Goal: Transaction & Acquisition: Download file/media

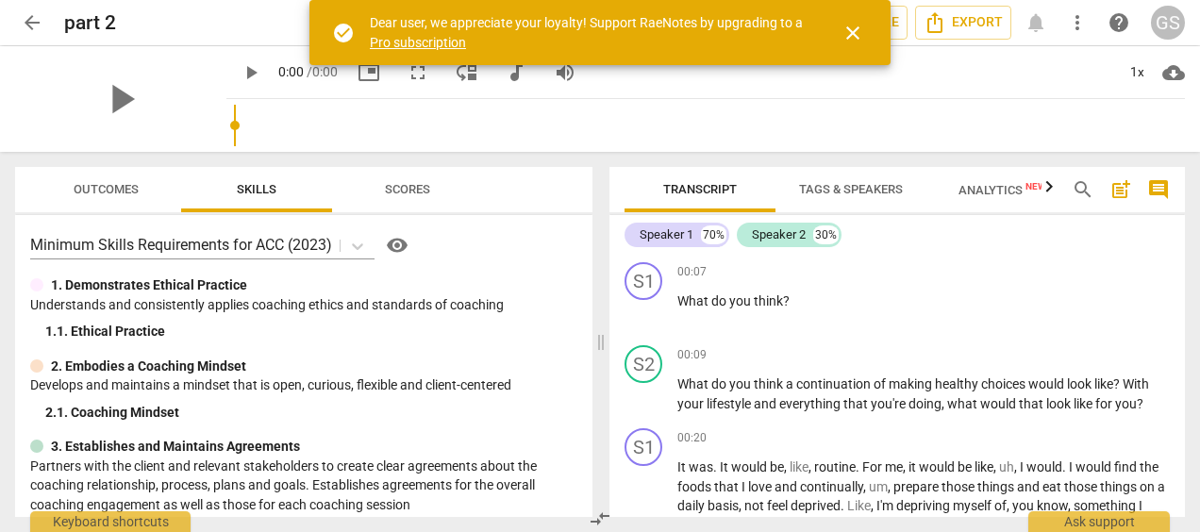
click at [895, 404] on span "you're" at bounding box center [890, 403] width 38 height 15
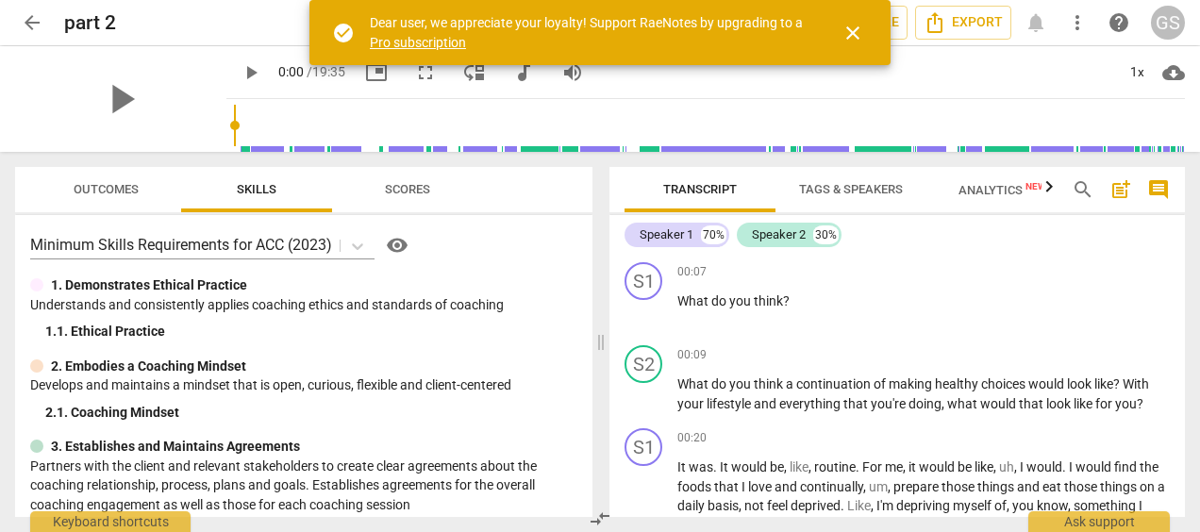
click at [681, 240] on div "Speaker 1" at bounding box center [666, 234] width 54 height 19
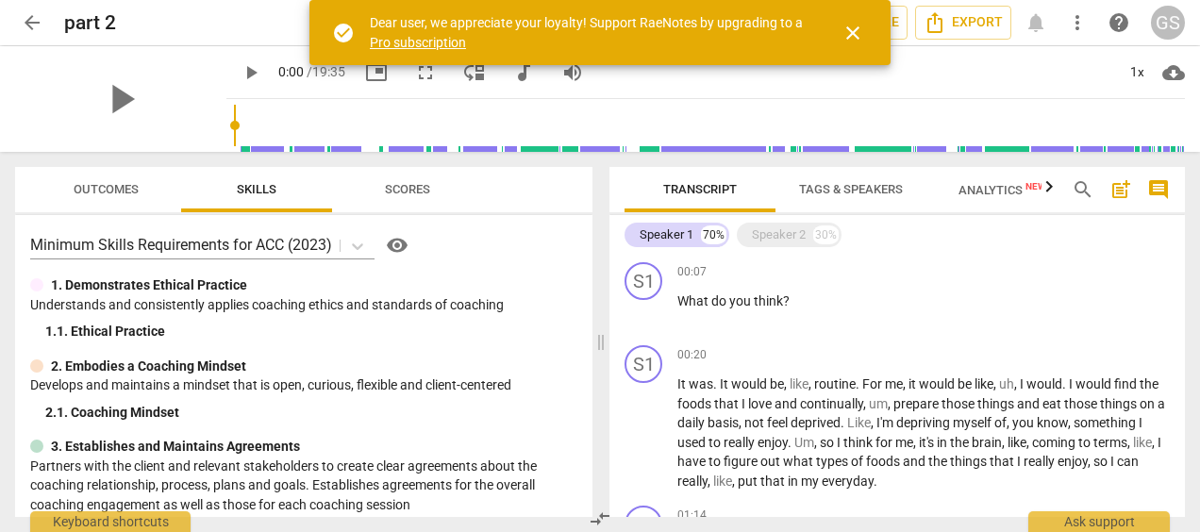
click at [677, 301] on span "What" at bounding box center [694, 300] width 34 height 15
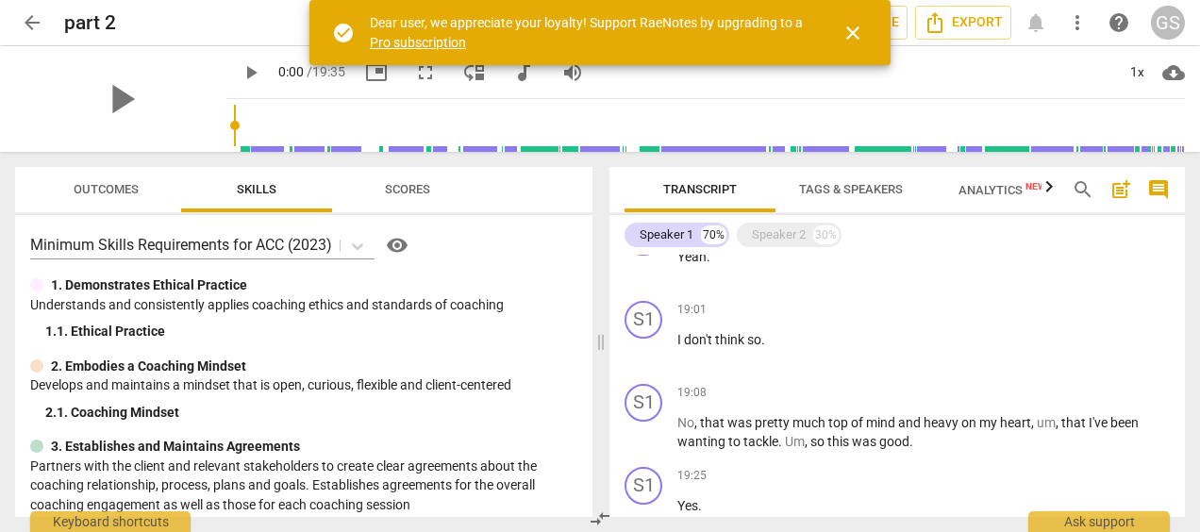
scroll to position [3335, 0]
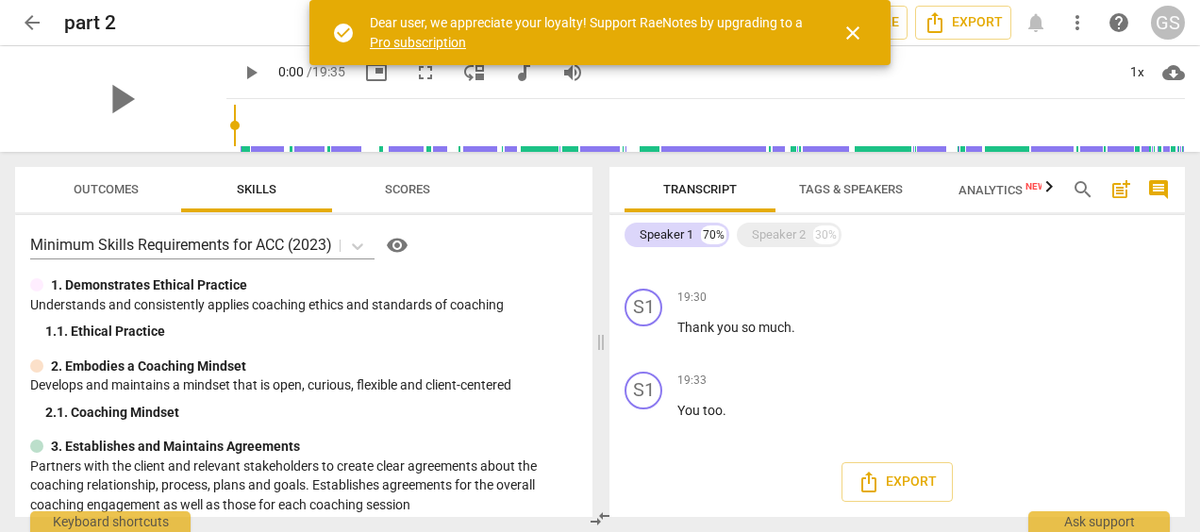
drag, startPoint x: 677, startPoint y: 301, endPoint x: 1036, endPoint y: 573, distance: 450.3
click at [1036, 0] on html "arrow_back part 2 edit star Assessment auto_fix_high AI Assessment share Share …" at bounding box center [600, 0] width 1200 height 0
click at [750, 420] on p "You too ." at bounding box center [923, 411] width 492 height 20
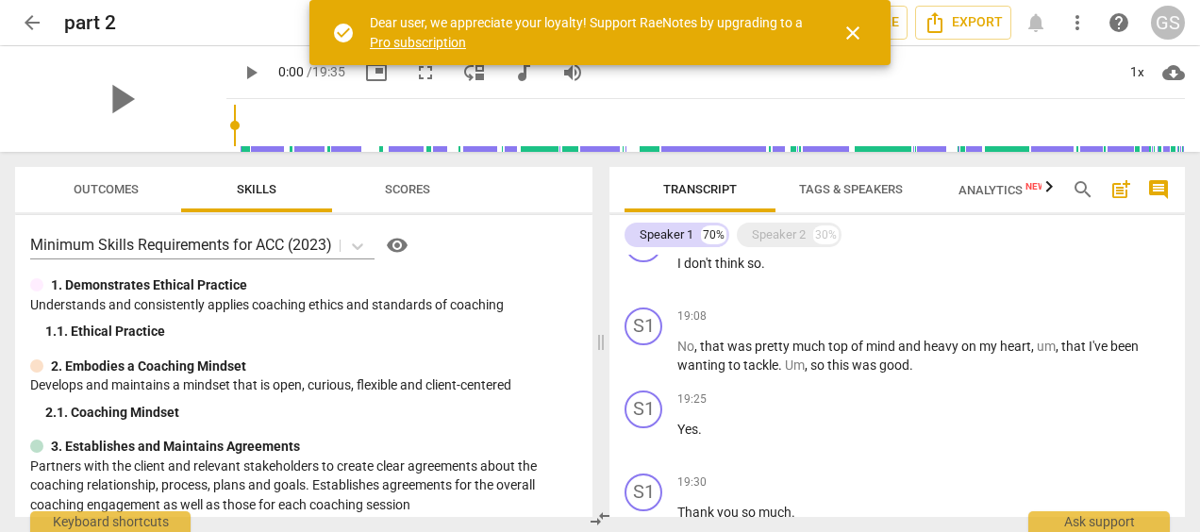
drag, startPoint x: 750, startPoint y: 420, endPoint x: 676, endPoint y: 320, distance: 124.1
click at [676, 320] on div "S1 play_arrow pause 00:07 + Add competency keyboard_arrow_right What do you thi…" at bounding box center [896, 386] width 575 height 262
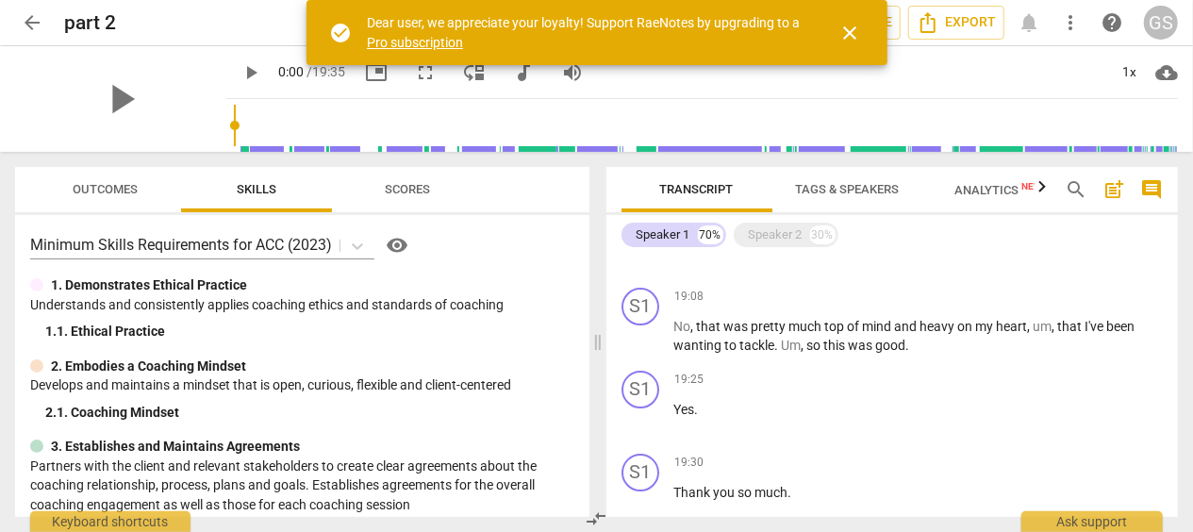
click at [768, 363] on div "S1 play_arrow pause 19:08 + Add competency keyboard_arrow_right No , that was p…" at bounding box center [892, 321] width 572 height 83
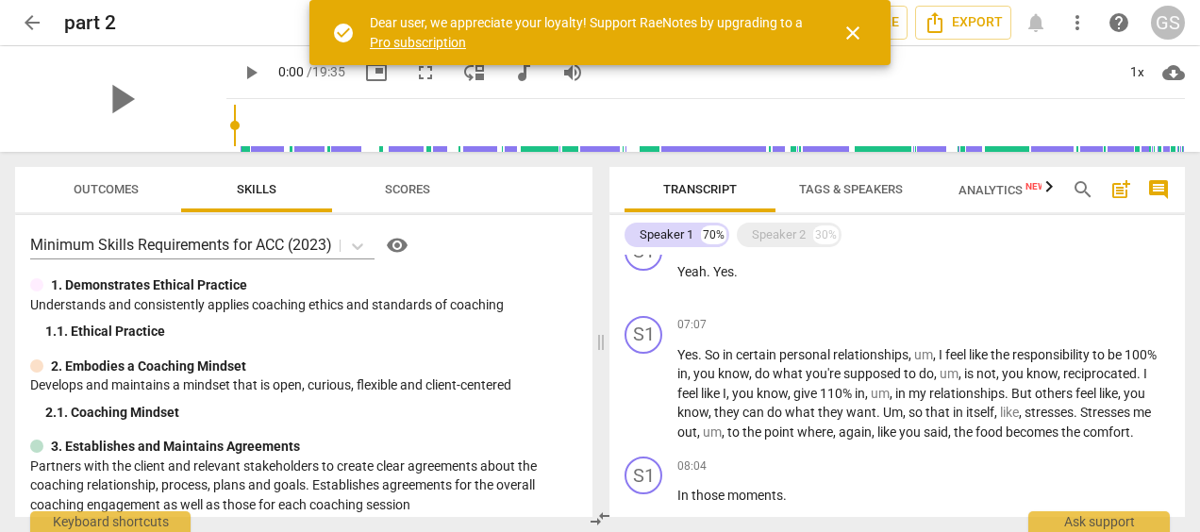
scroll to position [1057, 0]
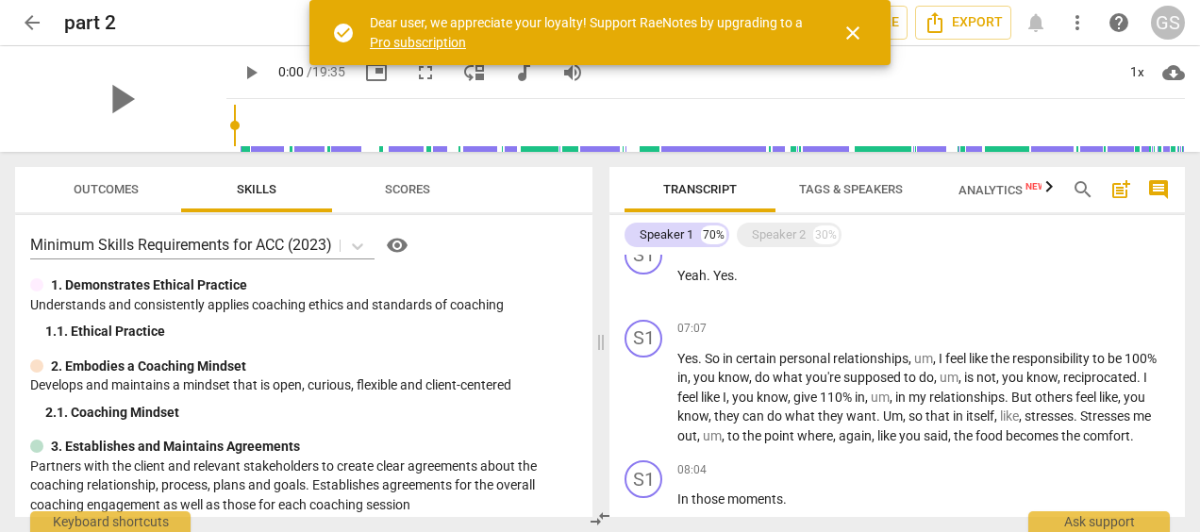
drag, startPoint x: 678, startPoint y: 297, endPoint x: 928, endPoint y: 398, distance: 269.5
click at [928, 398] on div "S1 play_arrow pause 00:07 + Add competency keyboard_arrow_right What do you thi…" at bounding box center [896, 386] width 575 height 262
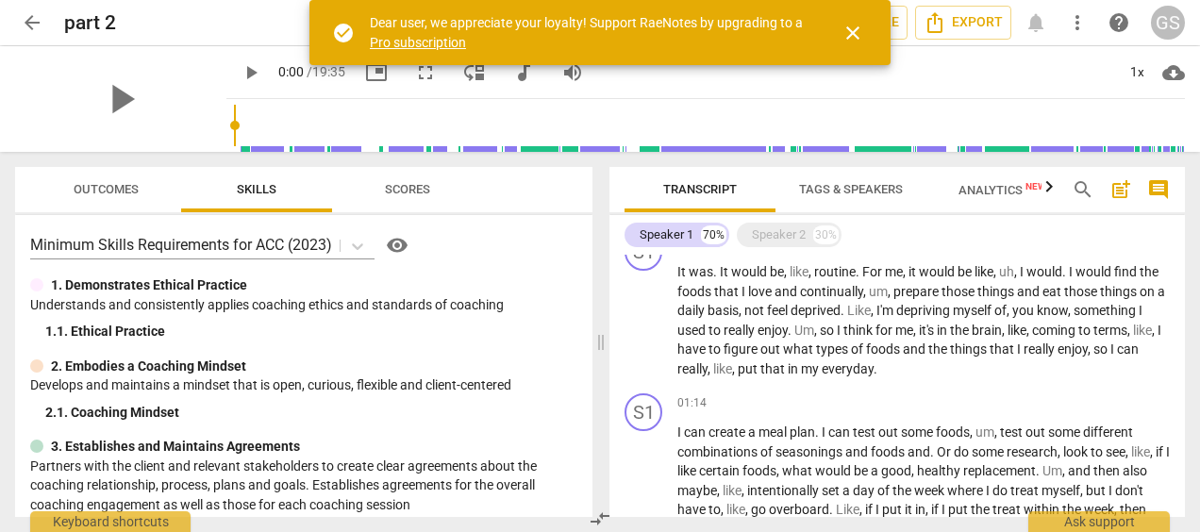
scroll to position [0, 0]
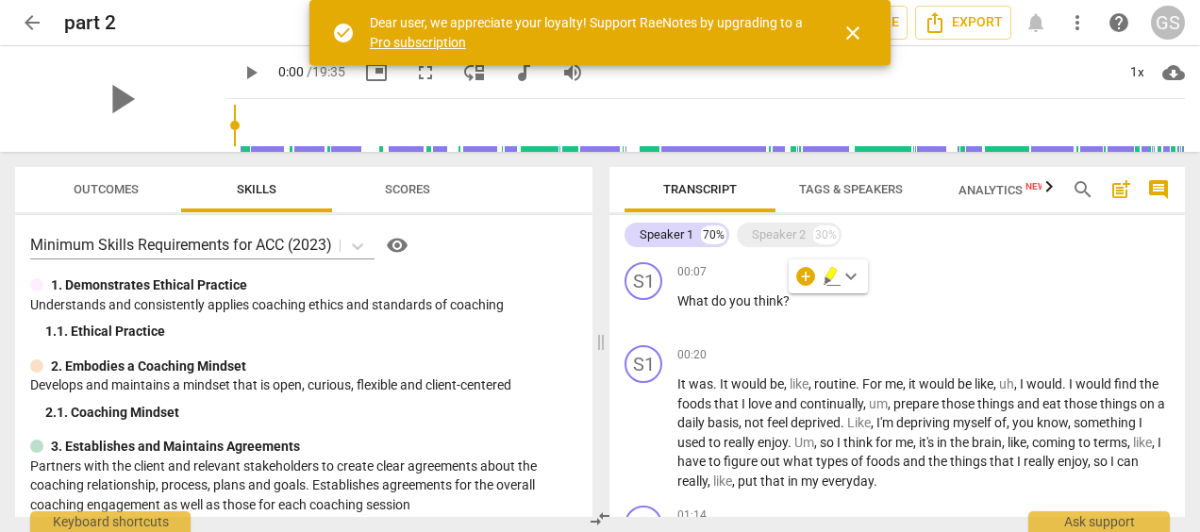
click at [743, 311] on div "00:07 + Add competency keyboard_arrow_right What do you think ?" at bounding box center [923, 296] width 492 height 68
click at [713, 302] on span "do" at bounding box center [720, 300] width 18 height 15
click at [759, 360] on div "00:20 + Add competency keyboard_arrow_right" at bounding box center [923, 354] width 492 height 19
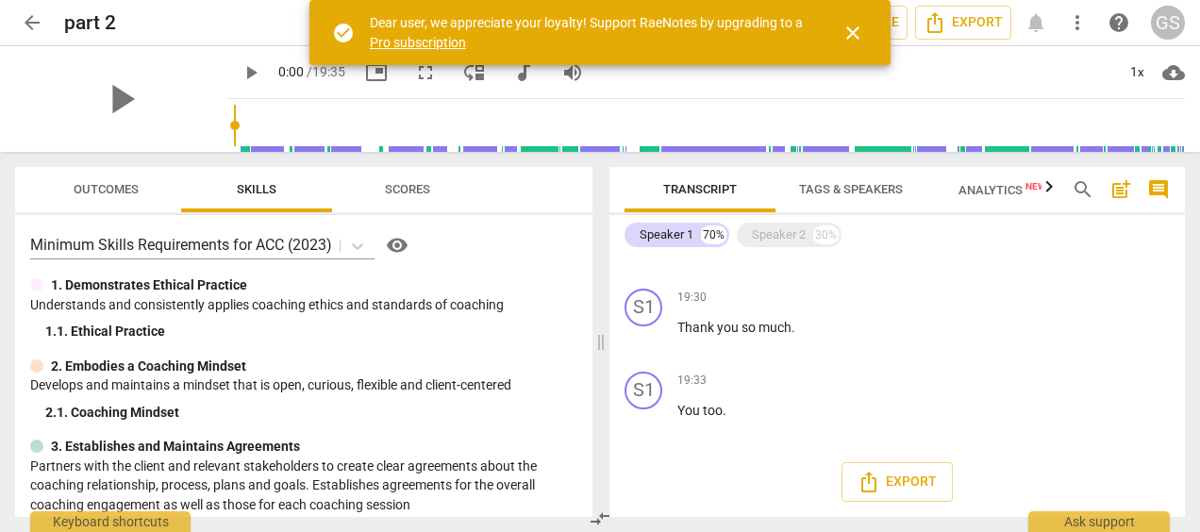
scroll to position [3335, 0]
click at [923, 474] on span "Export" at bounding box center [896, 482] width 79 height 23
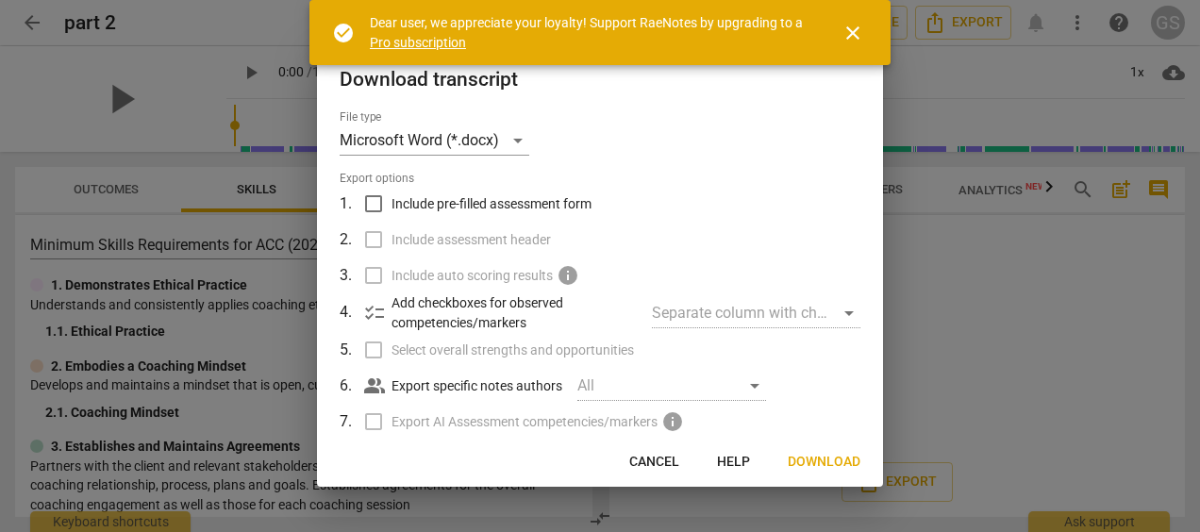
click at [807, 466] on span "Download" at bounding box center [824, 462] width 73 height 19
